Goal: Use online tool/utility: Utilize a website feature to perform a specific function

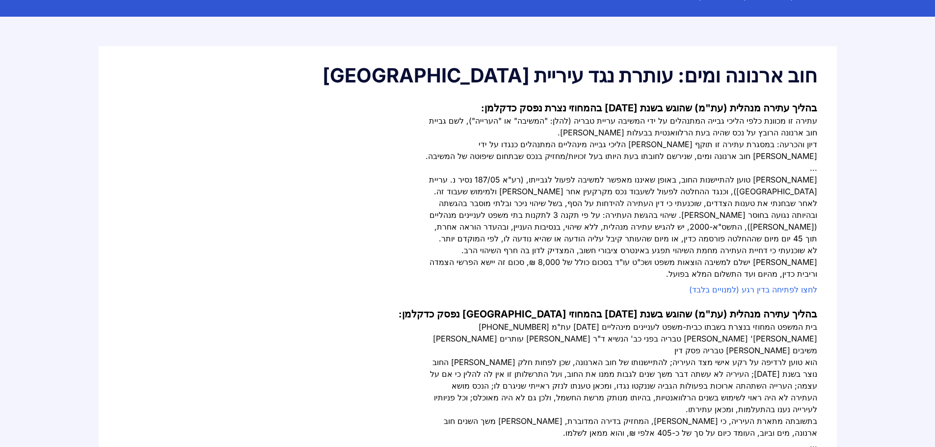
scroll to position [98, 0]
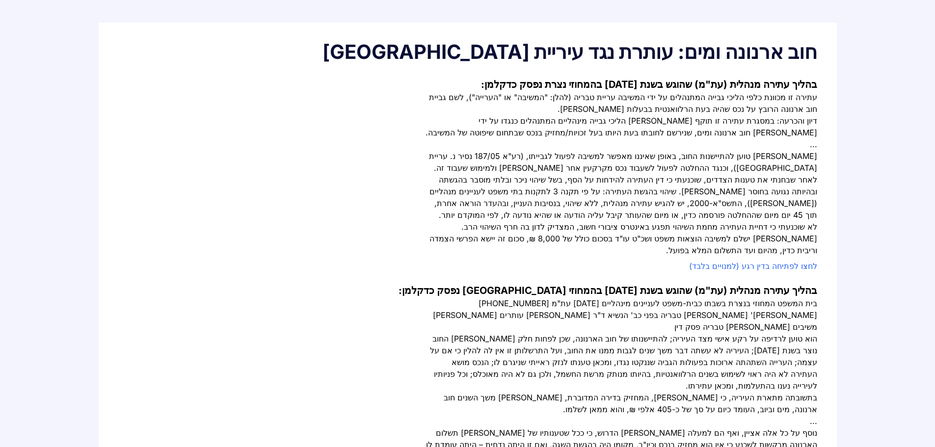
click at [777, 265] on link "לחצו לפתיחה בדין רגע (למנויים בלבד)" at bounding box center [753, 266] width 128 height 10
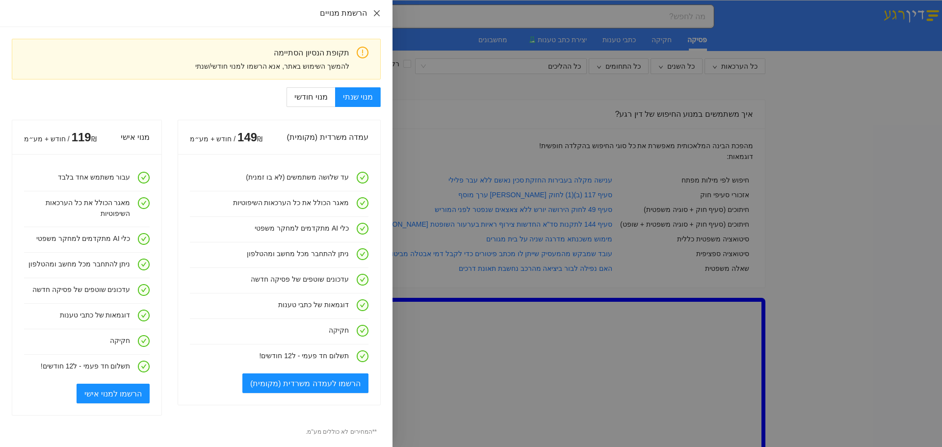
click at [376, 14] on icon "close" at bounding box center [377, 13] width 6 height 6
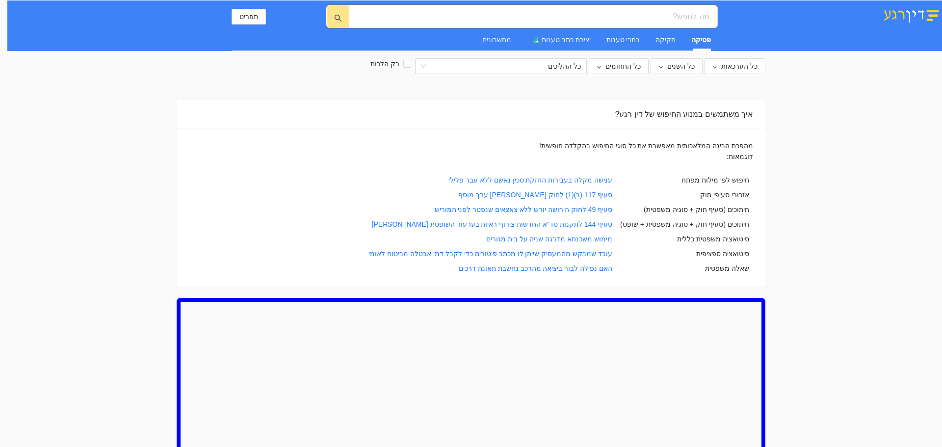
click at [918, 16] on img at bounding box center [911, 14] width 61 height 17
click at [918, 12] on img at bounding box center [911, 14] width 61 height 17
click at [927, 14] on img at bounding box center [911, 14] width 61 height 17
click at [239, 14] on button "תפריט" at bounding box center [249, 17] width 34 height 16
click at [303, 80] on div "כל הערכאות כל השנים כל התחומים כל ההליכים רק הלכות איך משתמשים במנוע החיפוש של …" at bounding box center [471, 343] width 589 height 571
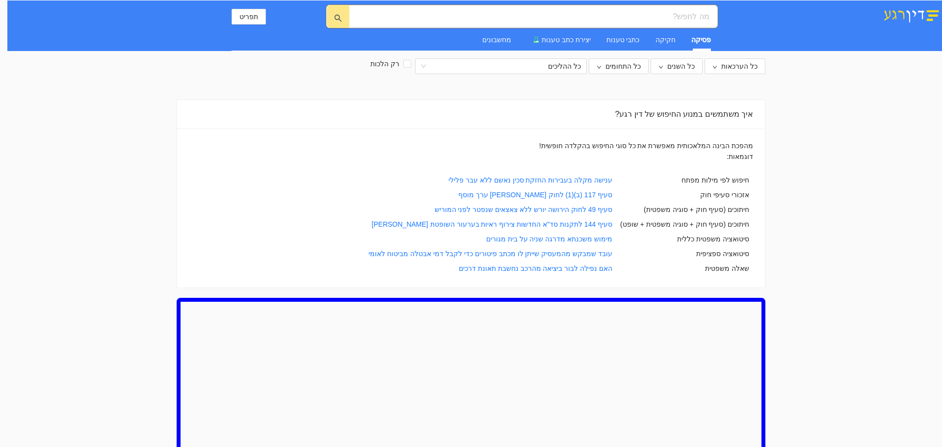
click at [646, 116] on div "איך משתמשים במנוע החיפוש של דין רגע?" at bounding box center [471, 114] width 564 height 28
click at [683, 148] on div "מהפכת הבינה המלאכותית מאפשרת את כל סוגי החיפוש בהקלדה חופשית!" at bounding box center [471, 145] width 564 height 11
click at [903, 21] on img at bounding box center [911, 14] width 61 height 17
click at [245, 12] on span "תפריט" at bounding box center [249, 16] width 19 height 11
click at [692, 13] on input "search" at bounding box center [537, 16] width 344 height 12
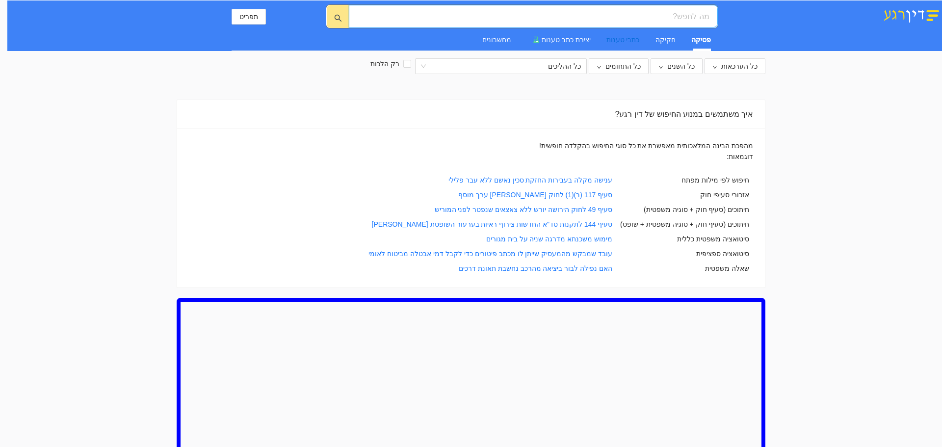
click at [634, 43] on div "כתבי טענות" at bounding box center [623, 39] width 33 height 11
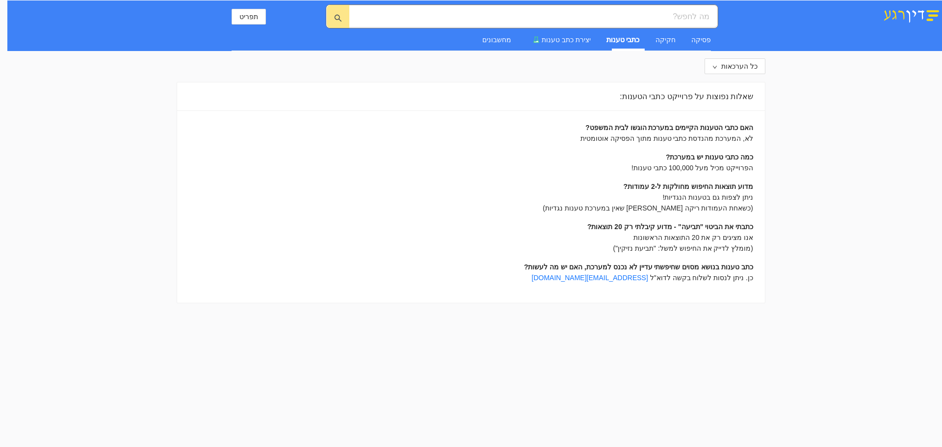
click at [715, 98] on div "שאלות נפוצות על פרוייקט כתבי הטענות:" at bounding box center [471, 96] width 564 height 28
click at [509, 42] on div "מחשבונים" at bounding box center [496, 39] width 29 height 11
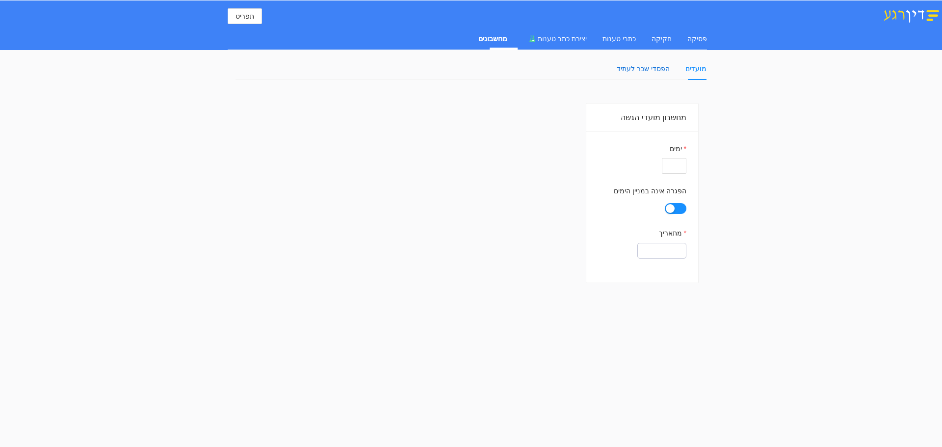
click at [659, 65] on div "הפסדי שכר לעתיד" at bounding box center [643, 68] width 53 height 11
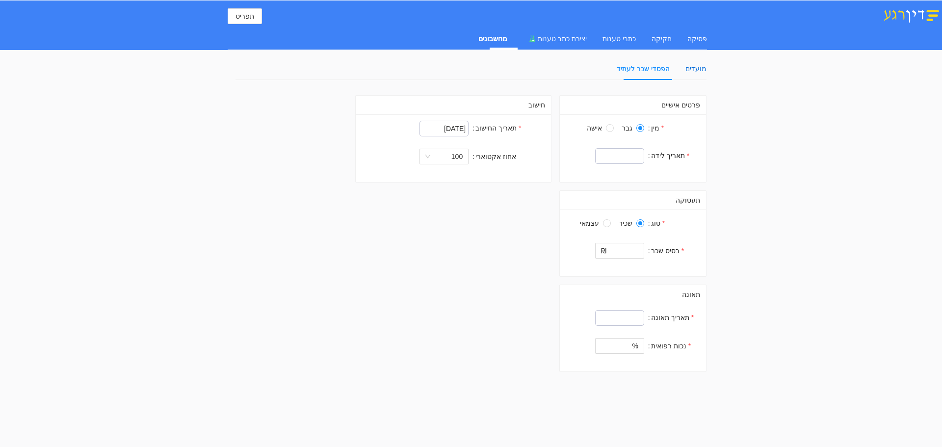
click at [697, 72] on div "מועדים" at bounding box center [696, 68] width 21 height 11
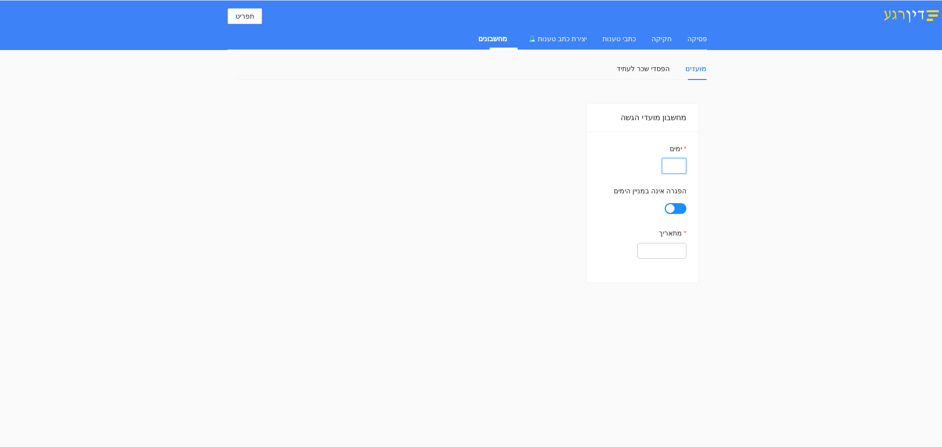
click at [678, 165] on input "ימים" at bounding box center [674, 166] width 25 height 16
type input "60"
click at [678, 209] on button "הפגרה אינה במניין הימים" at bounding box center [676, 208] width 22 height 11
click at [674, 254] on input "מתאריך" at bounding box center [662, 251] width 49 height 16
click at [591, 326] on span "12" at bounding box center [598, 328] width 14 height 14
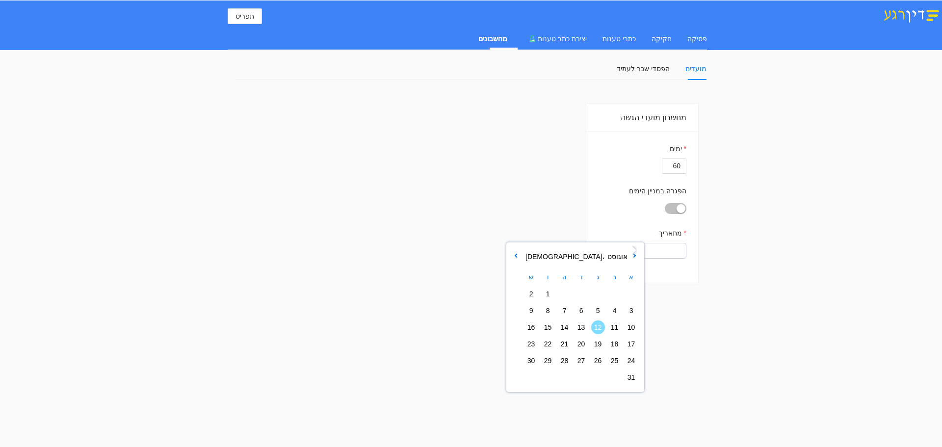
type input "12/08/2025"
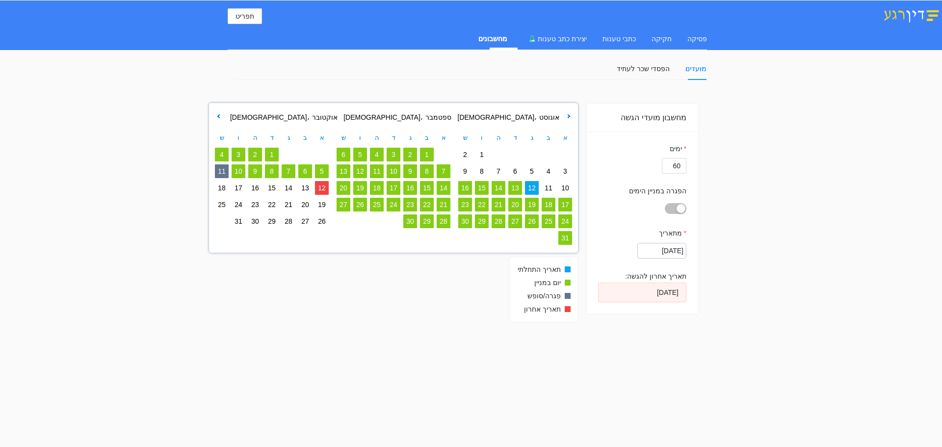
click at [670, 208] on button "הפגרה במניין הימים" at bounding box center [676, 208] width 22 height 11
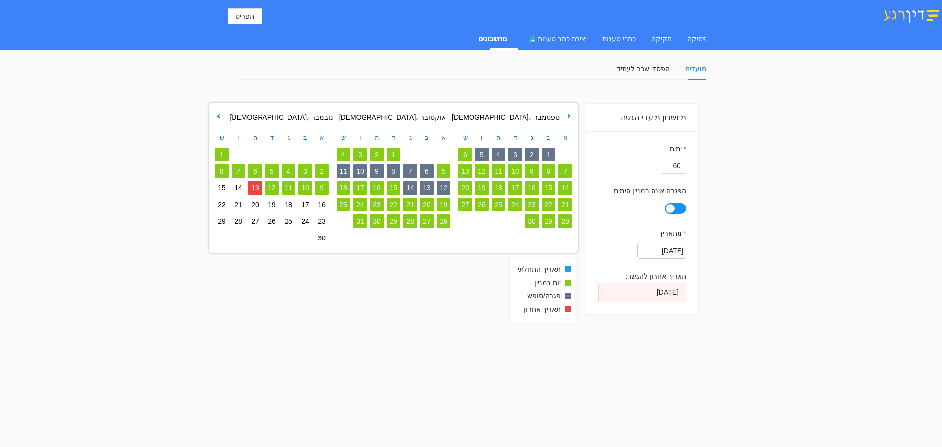
click at [682, 207] on button "הפגרה אינה במניין הימים" at bounding box center [676, 208] width 22 height 11
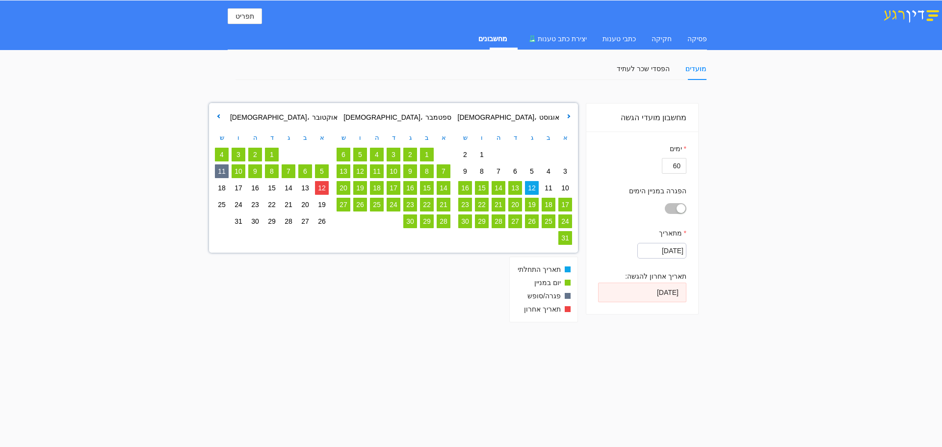
click at [672, 208] on button "הפגרה במניין הימים" at bounding box center [676, 208] width 22 height 11
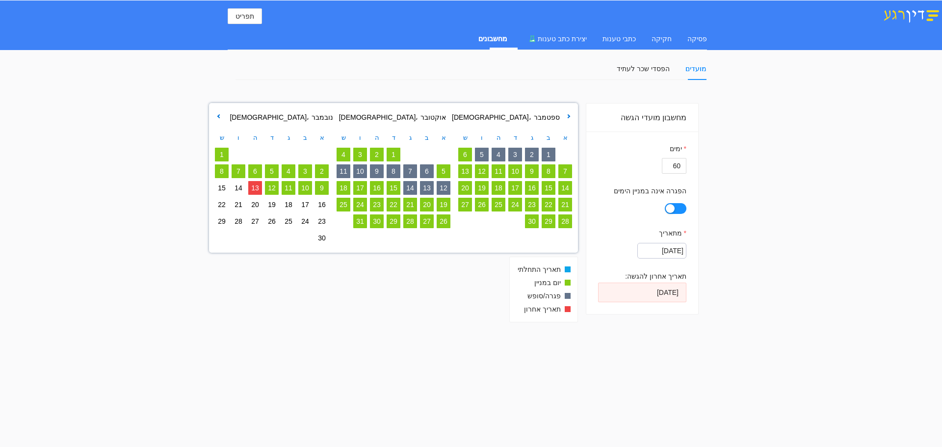
click at [252, 190] on span "13" at bounding box center [255, 188] width 14 height 14
click at [661, 40] on div "חקיקה" at bounding box center [662, 38] width 20 height 11
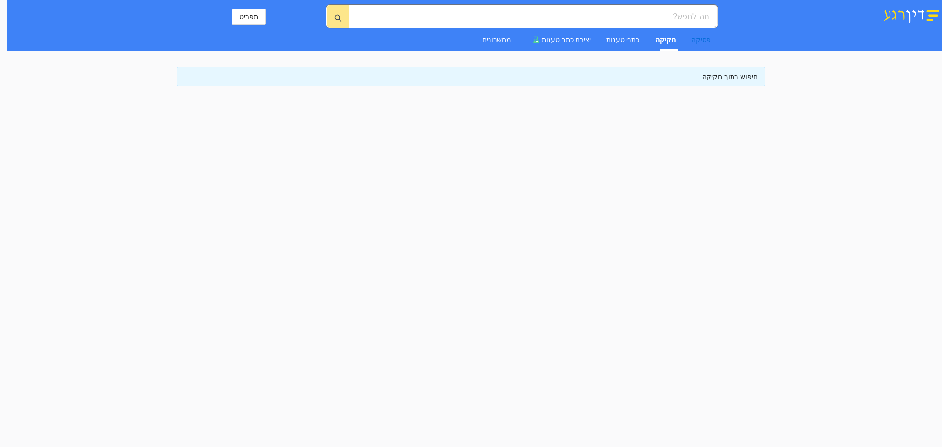
click at [701, 43] on div "פסיקה" at bounding box center [702, 39] width 20 height 11
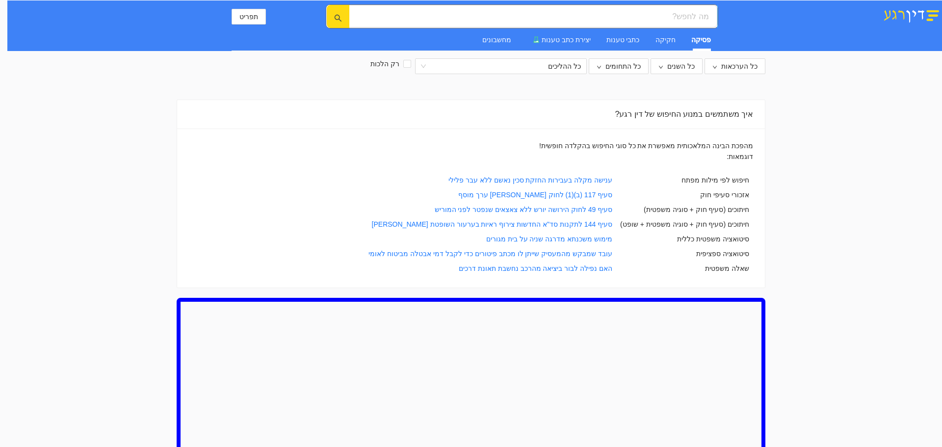
click at [339, 15] on icon "search" at bounding box center [337, 18] width 7 height 7
click at [605, 19] on input "search" at bounding box center [537, 16] width 344 height 12
click at [511, 38] on div "מחשבונים" at bounding box center [496, 39] width 29 height 11
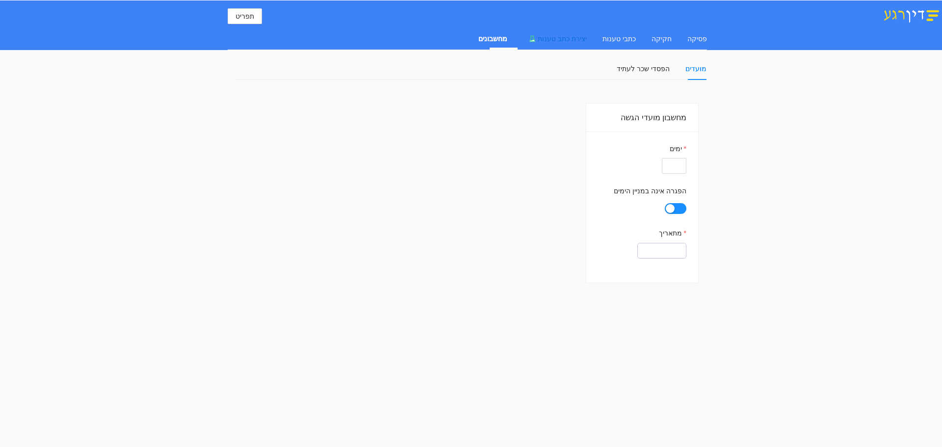
click at [553, 44] on div "יצירת כתב טענות" at bounding box center [555, 38] width 64 height 11
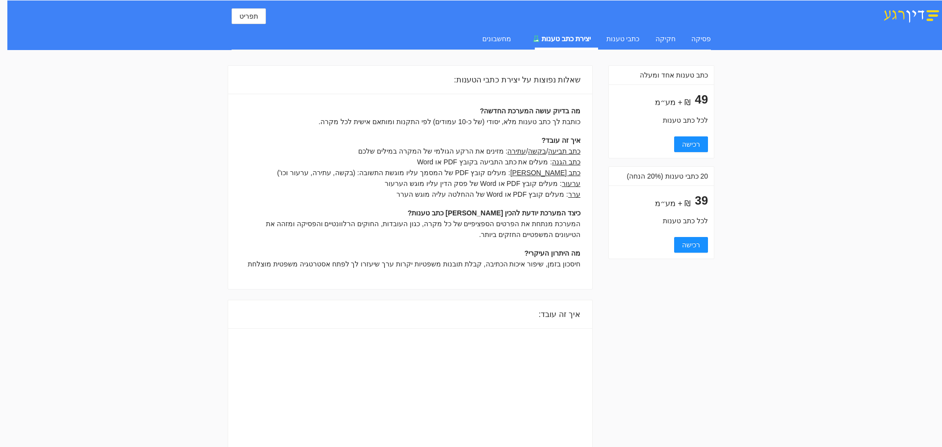
click at [536, 312] on div "איך זה עובד:" at bounding box center [410, 314] width 341 height 28
click at [703, 199] on span "39" at bounding box center [701, 200] width 13 height 13
click at [697, 219] on div "לכל כתב טענות" at bounding box center [661, 220] width 93 height 11
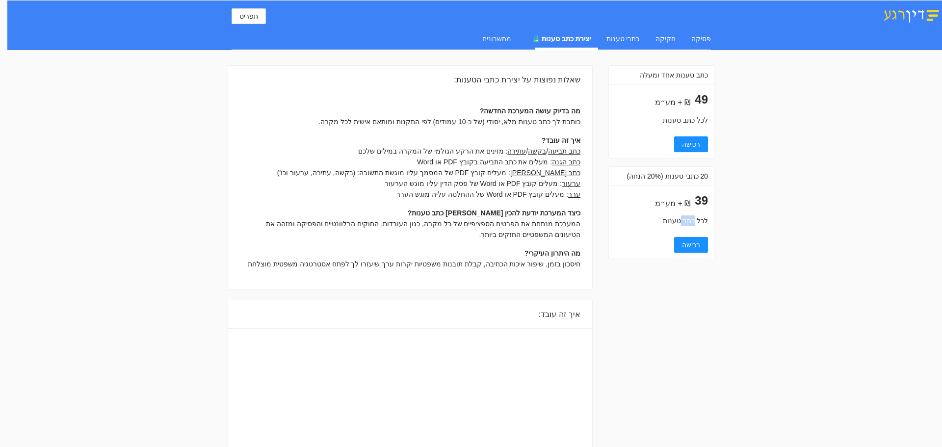
click at [697, 219] on div "לכל כתב טענות" at bounding box center [661, 220] width 93 height 11
click at [699, 203] on span "39" at bounding box center [701, 200] width 13 height 13
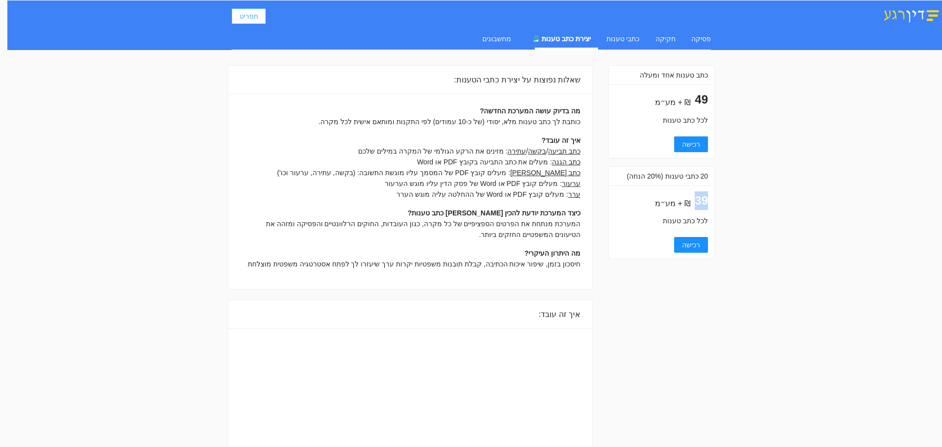
click at [249, 18] on span "תפריט" at bounding box center [249, 16] width 19 height 11
click at [897, 17] on img at bounding box center [911, 14] width 61 height 17
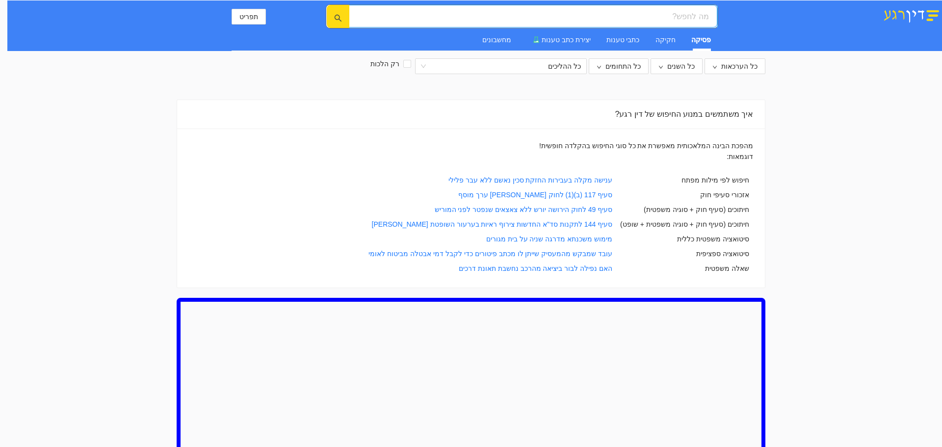
click at [342, 18] on icon "search" at bounding box center [338, 18] width 8 height 8
click at [570, 28] on div at bounding box center [522, 16] width 393 height 24
click at [574, 19] on input "search" at bounding box center [537, 16] width 344 height 12
type input "כ"
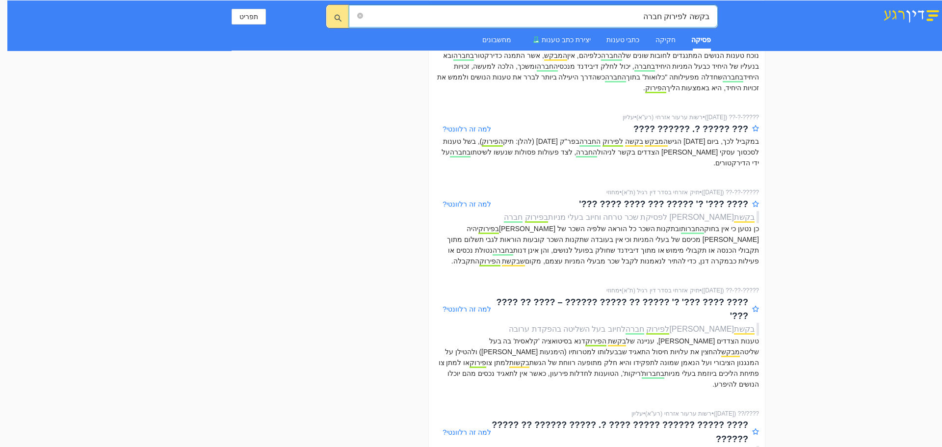
scroll to position [393, 0]
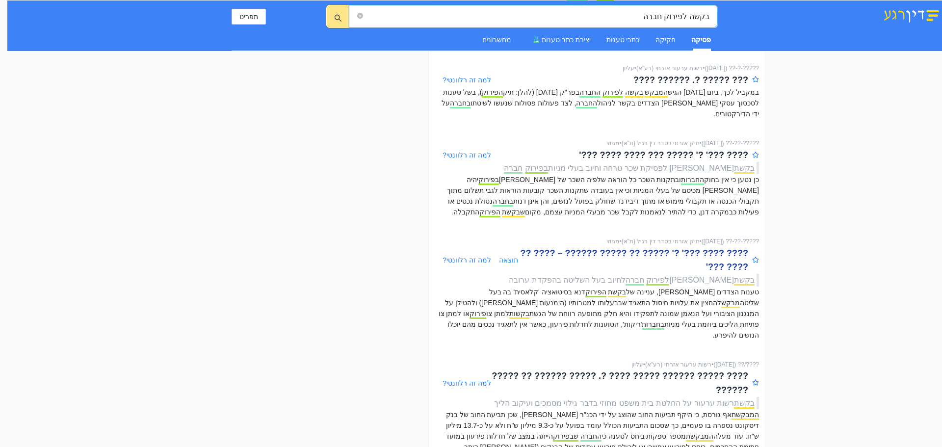
type input "בקשה לפירוק חברה"
click at [684, 246] on div "???? ???? ???' ?' ????? ?? ????? ?????? – ???? ?? ???? ???'" at bounding box center [633, 260] width 230 height 28
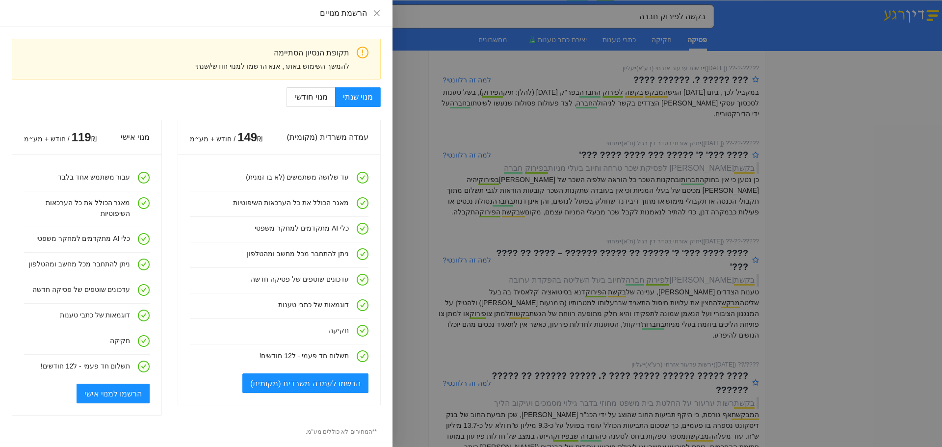
click at [327, 54] on div "תקופת הנסיון הסתיימה" at bounding box center [185, 53] width 330 height 12
click at [378, 14] on icon "close" at bounding box center [377, 13] width 6 height 6
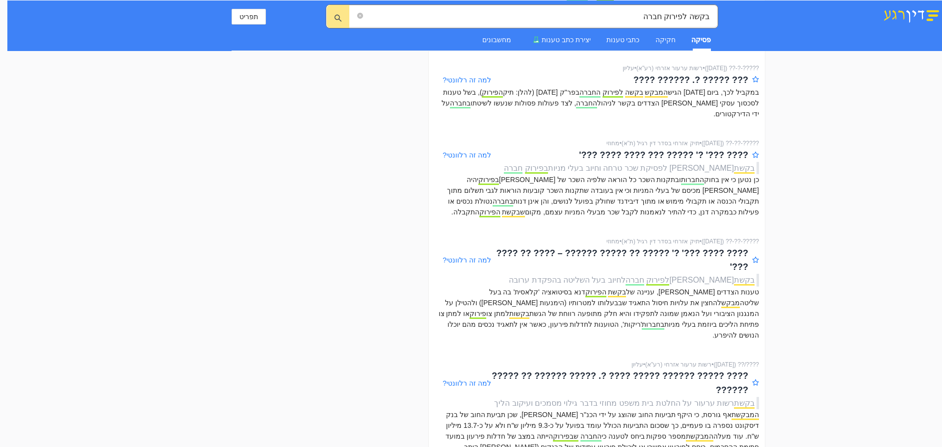
click at [930, 16] on img at bounding box center [911, 14] width 61 height 17
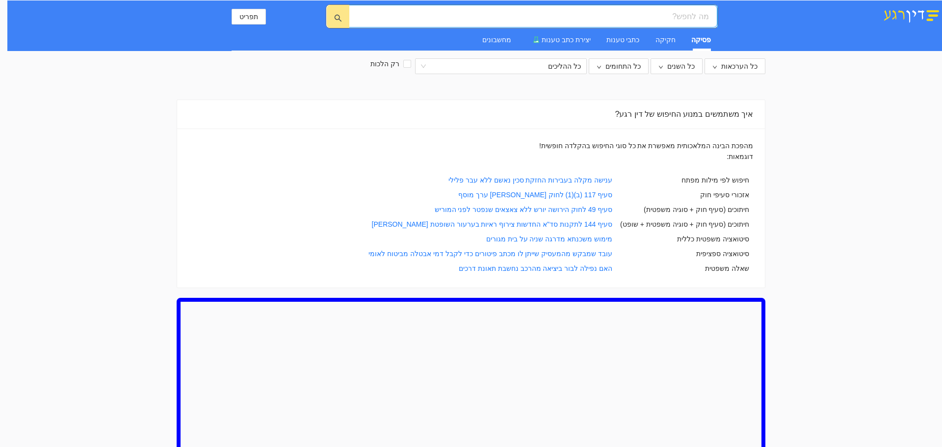
click at [660, 17] on input "search" at bounding box center [537, 16] width 344 height 12
